Goal: Find specific page/section

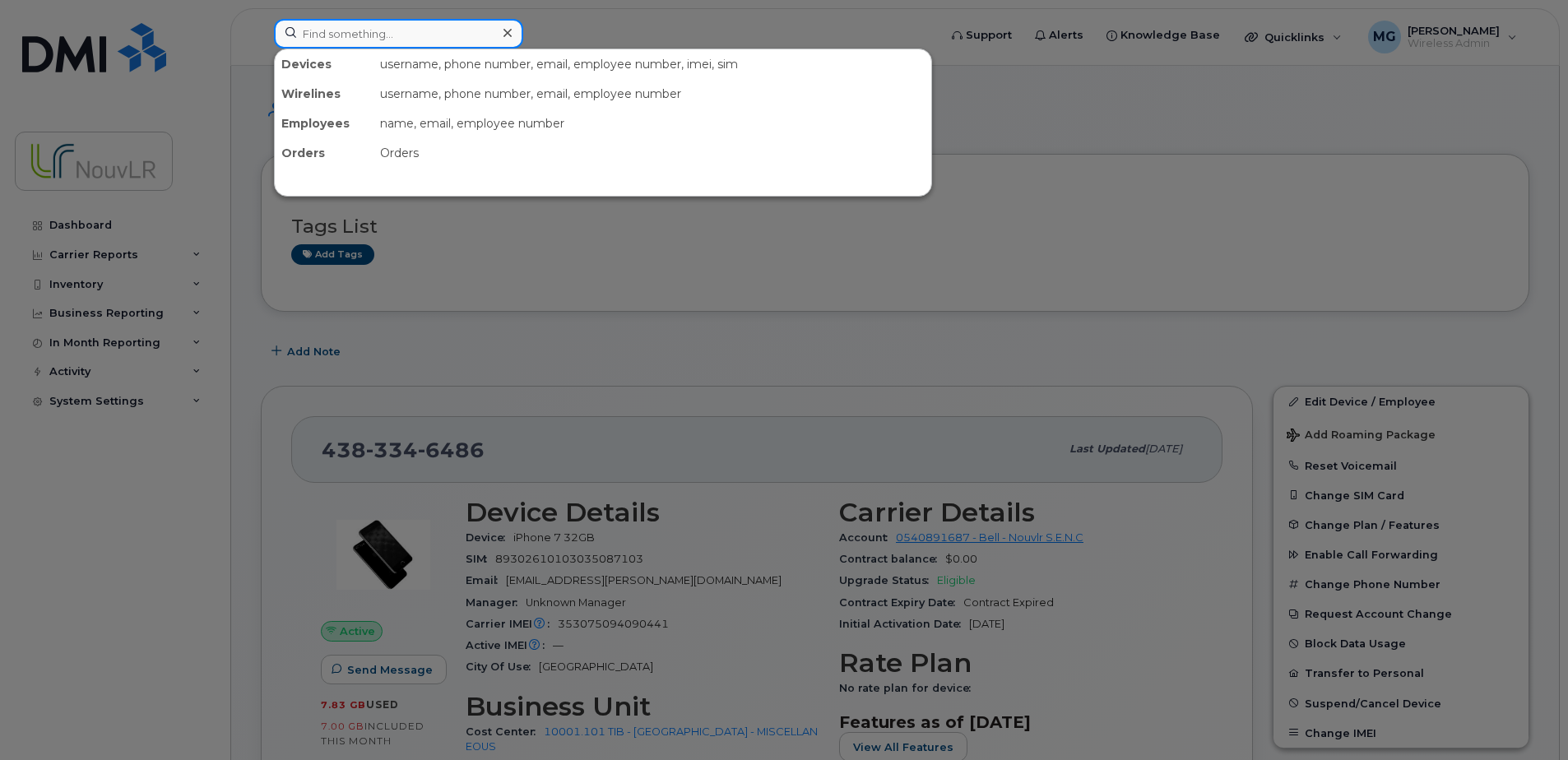
click at [416, 31] on input at bounding box center [399, 33] width 250 height 29
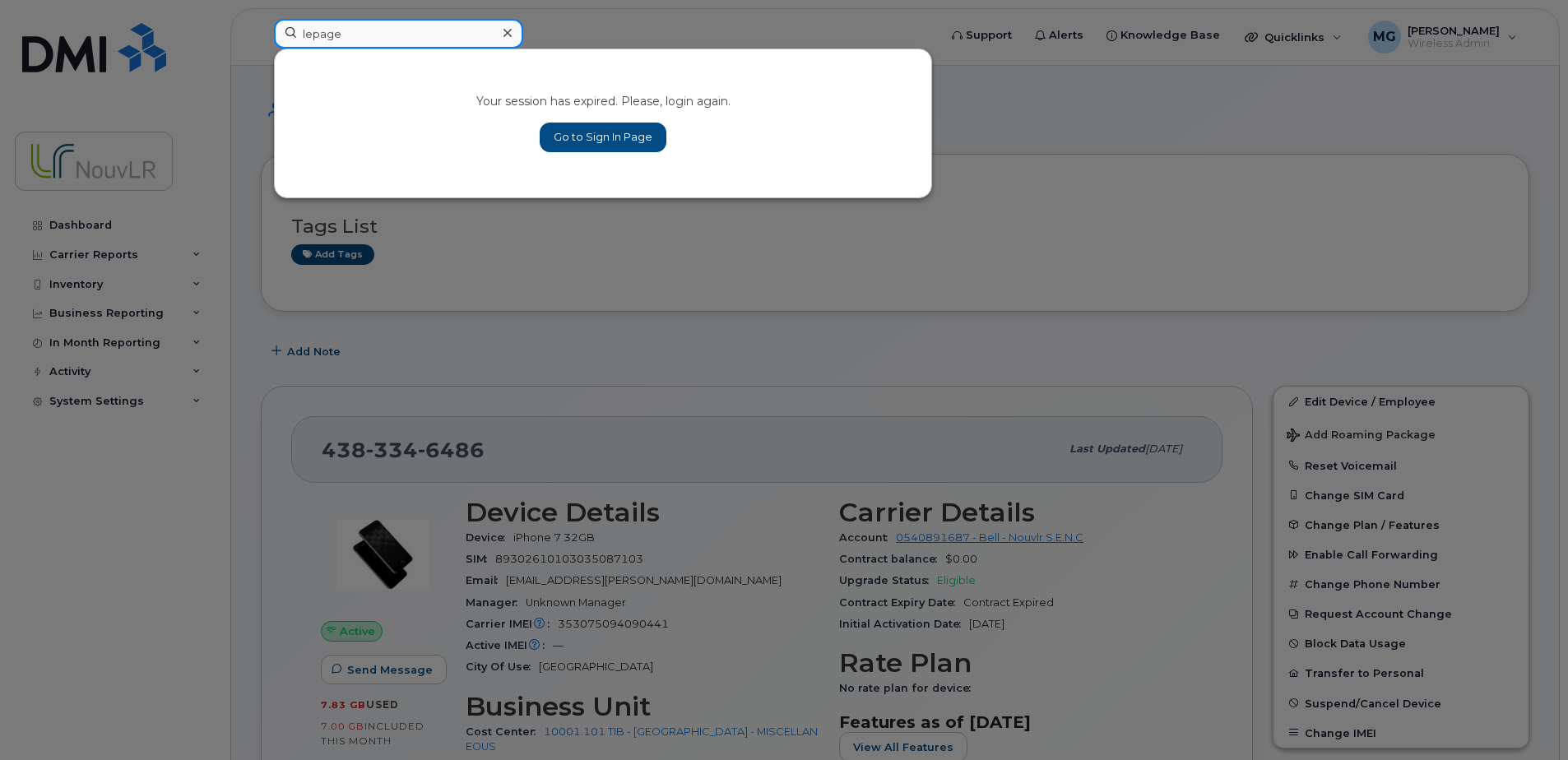
type input "lepage"
click at [613, 135] on link "Go to Sign In Page" at bounding box center [603, 138] width 127 height 29
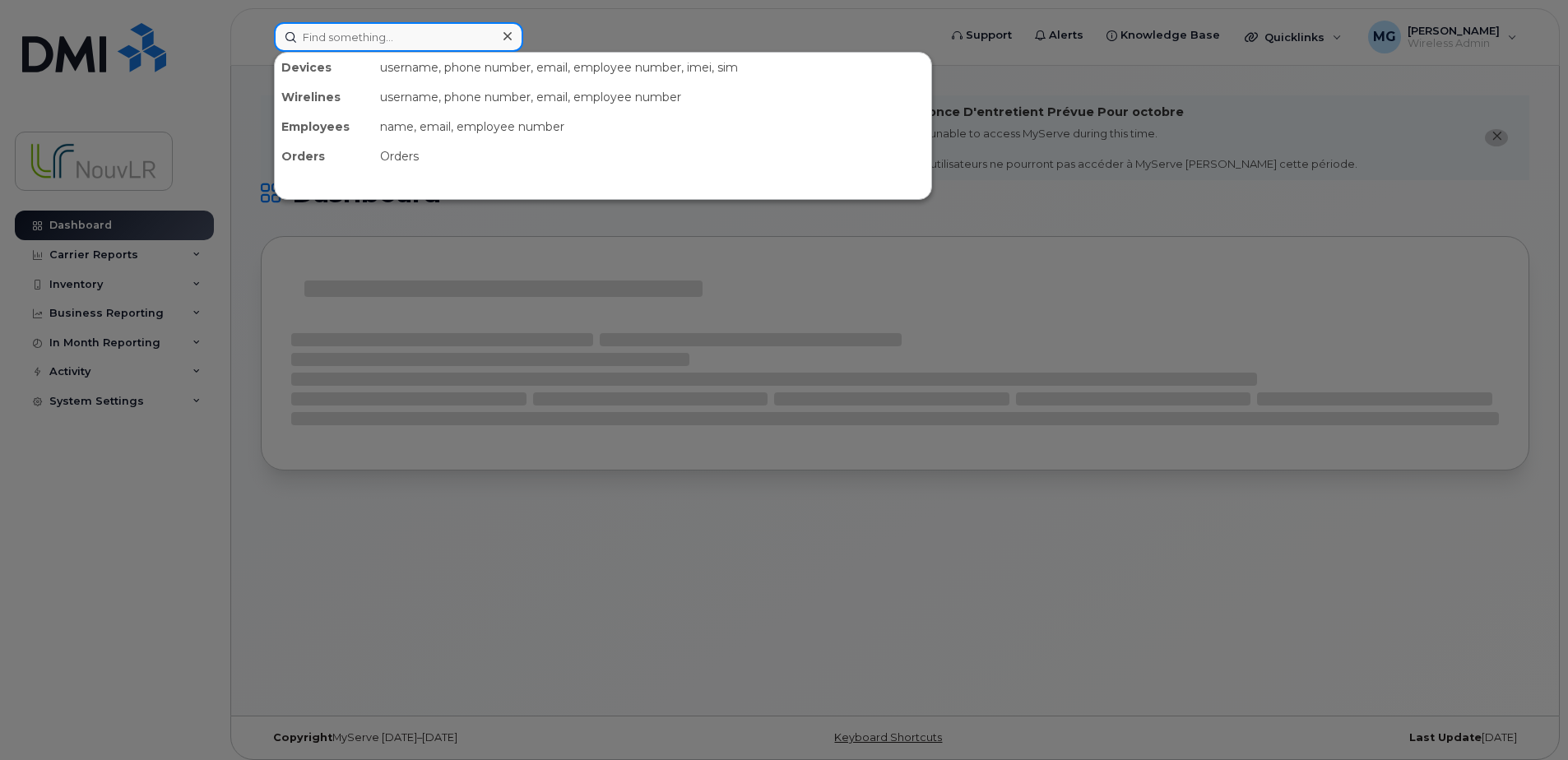
drag, startPoint x: 337, startPoint y: 34, endPoint x: 439, endPoint y: 41, distance: 102.2
click at [337, 34] on input at bounding box center [399, 37] width 250 height 29
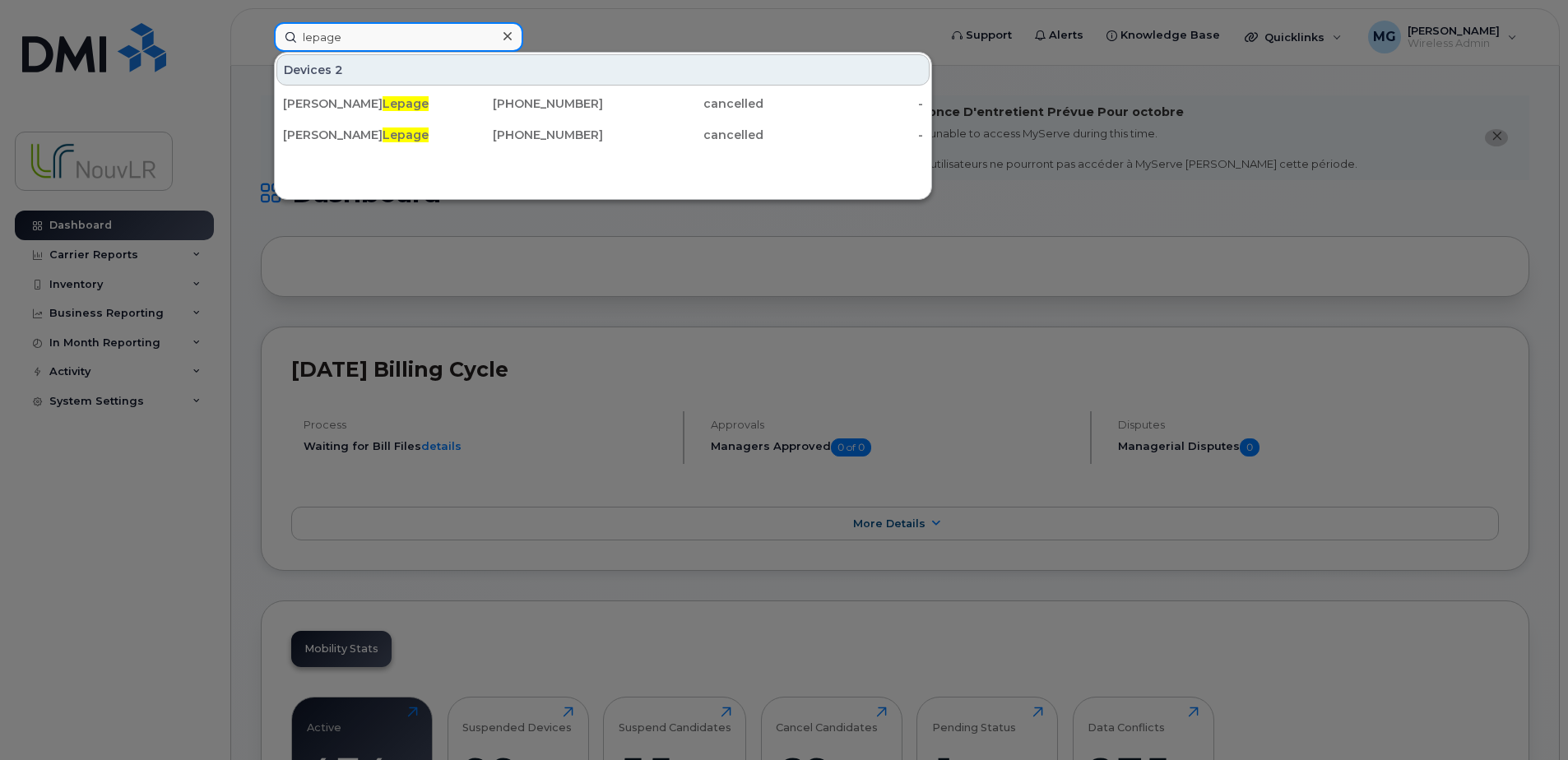
type input "lepage"
